Goal: Task Accomplishment & Management: Complete application form

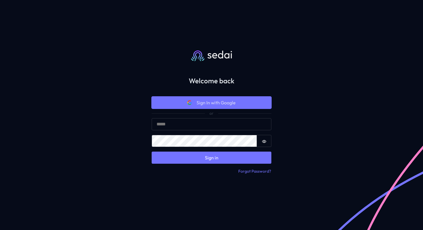
click at [208, 105] on span "Sign In with Google" at bounding box center [216, 102] width 39 height 7
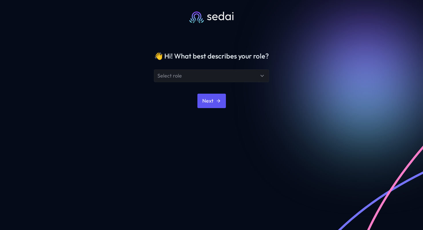
click at [255, 77] on div "Select role" at bounding box center [208, 75] width 101 height 7
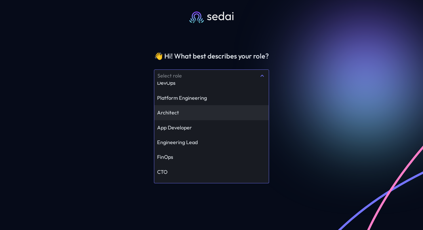
scroll to position [32, 0]
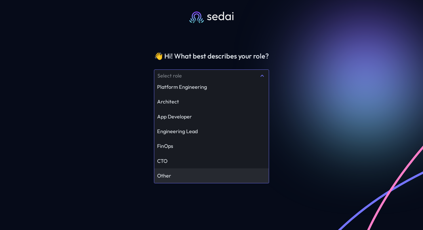
click at [215, 177] on div "Other" at bounding box center [211, 175] width 109 height 7
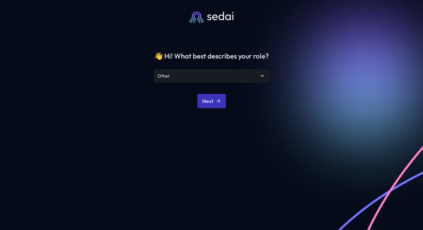
click at [212, 107] on button "Next" at bounding box center [212, 101] width 29 height 14
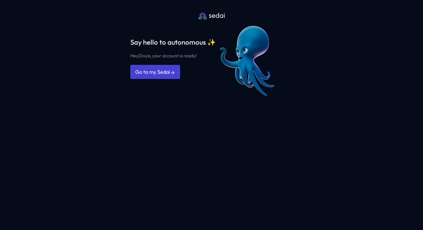
click at [159, 71] on link "Go to my Sedai" at bounding box center [155, 72] width 50 height 14
